Goal: Check status: Check status

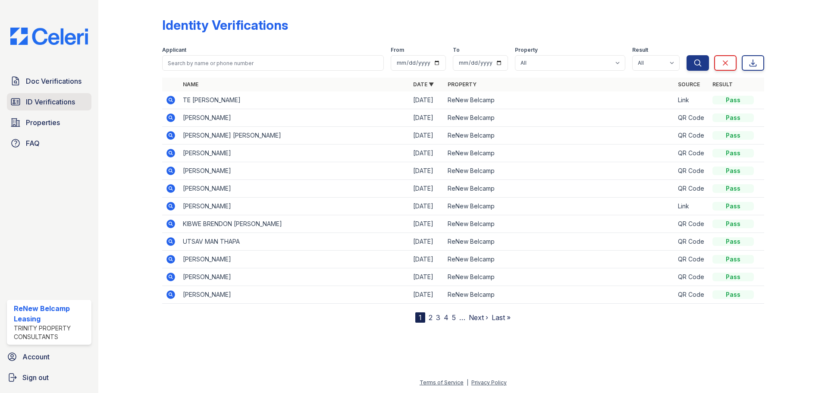
click at [48, 102] on span "ID Verifications" at bounding box center [50, 102] width 49 height 10
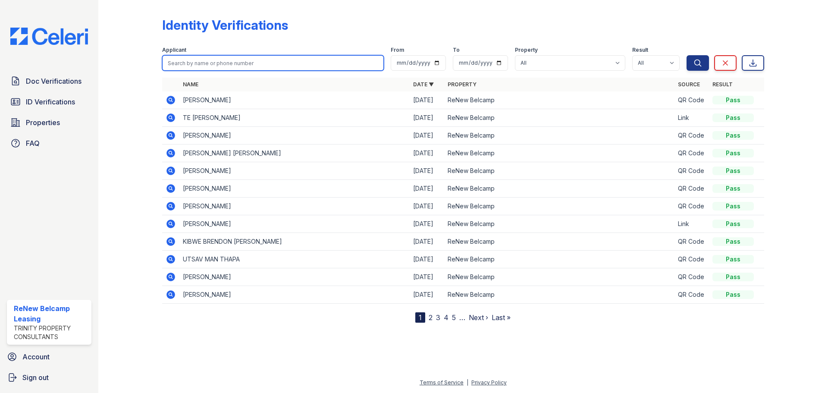
click at [191, 60] on input "search" at bounding box center [273, 63] width 222 height 16
type input "andre"
click at [687, 55] on button "Search" at bounding box center [698, 63] width 22 height 16
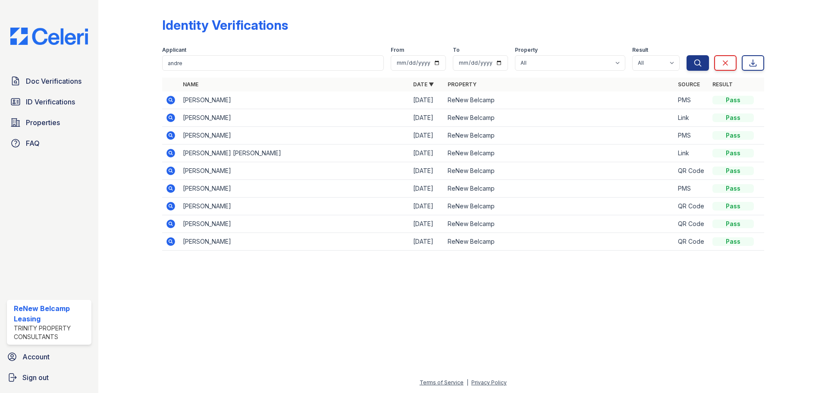
click at [171, 97] on icon at bounding box center [171, 100] width 9 height 9
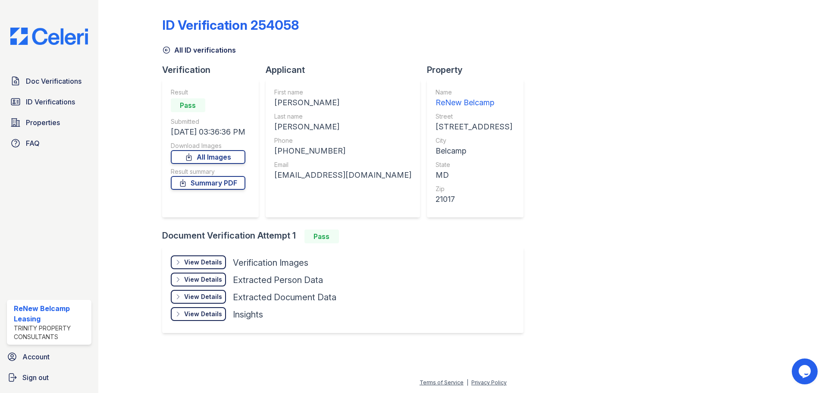
click at [196, 263] on div "View Details" at bounding box center [203, 262] width 38 height 9
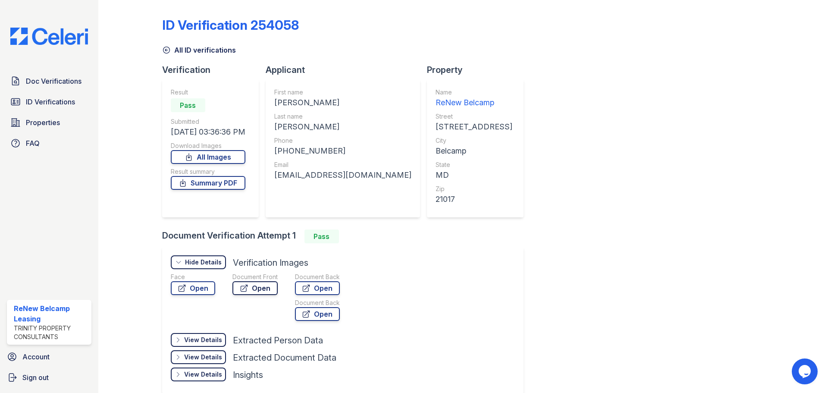
click at [250, 289] on link "Open" at bounding box center [255, 288] width 45 height 14
click at [26, 96] on link "ID Verifications" at bounding box center [49, 101] width 85 height 17
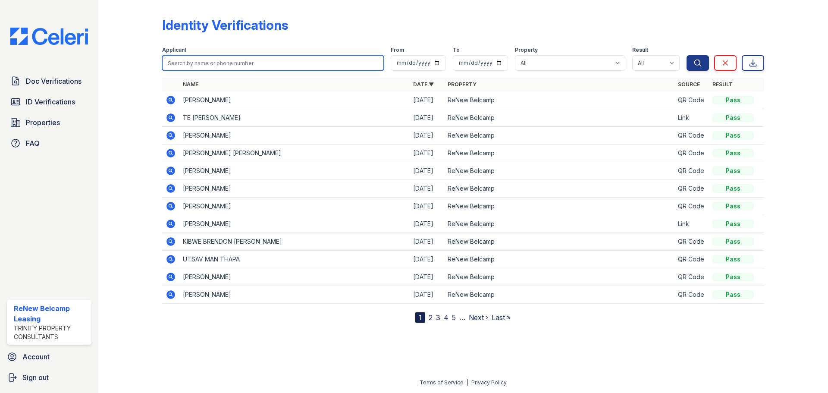
click at [192, 59] on input "search" at bounding box center [273, 63] width 222 height 16
type input "staton"
click at [687, 55] on button "Search" at bounding box center [698, 63] width 22 height 16
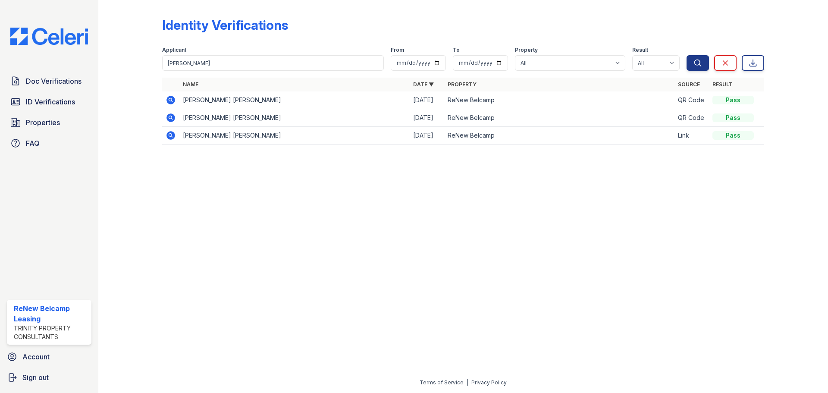
click at [172, 119] on icon at bounding box center [171, 117] width 9 height 9
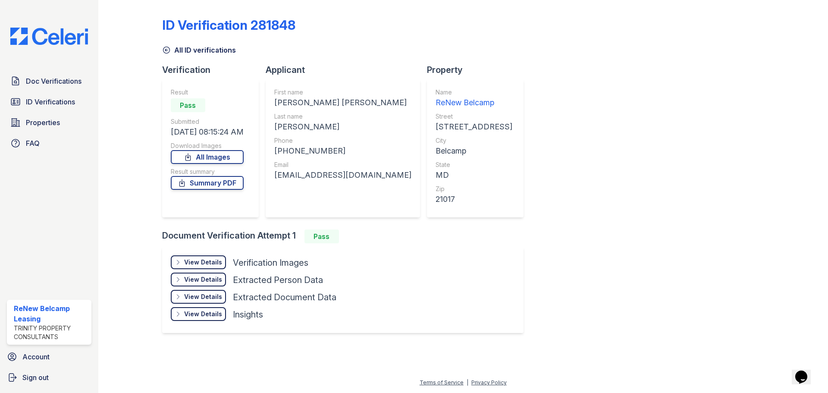
click at [206, 258] on div "View Details" at bounding box center [203, 262] width 38 height 9
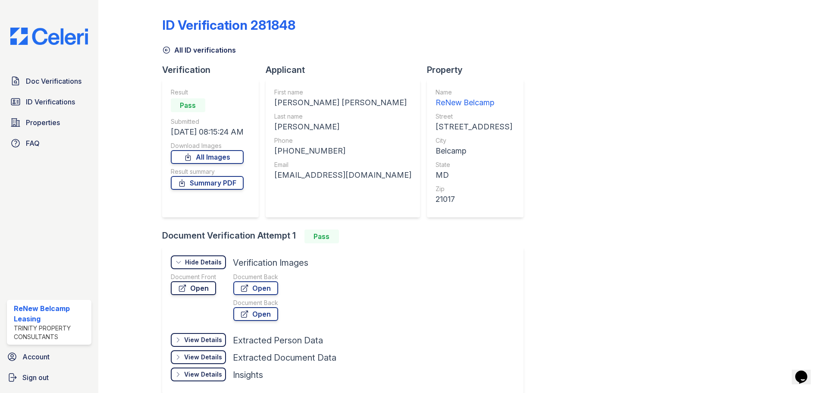
click at [208, 291] on link "Open" at bounding box center [193, 288] width 45 height 14
click at [193, 181] on link "Summary PDF" at bounding box center [207, 183] width 73 height 14
